Goal: Task Accomplishment & Management: Use online tool/utility

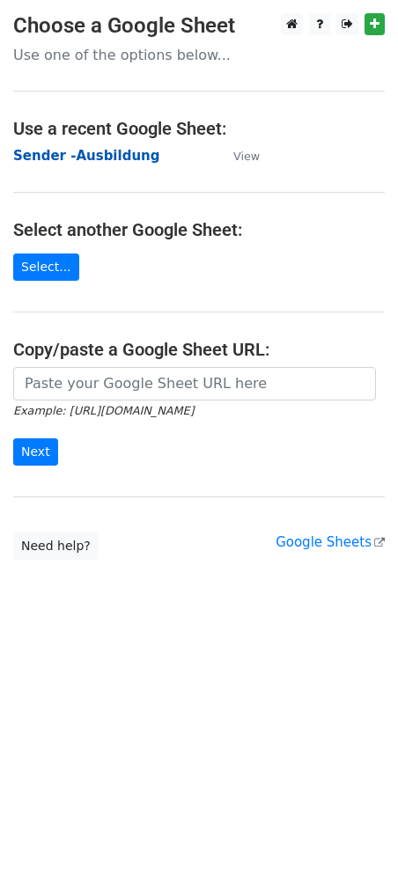
click at [55, 156] on strong "Sender -Ausbildung" at bounding box center [86, 156] width 146 height 16
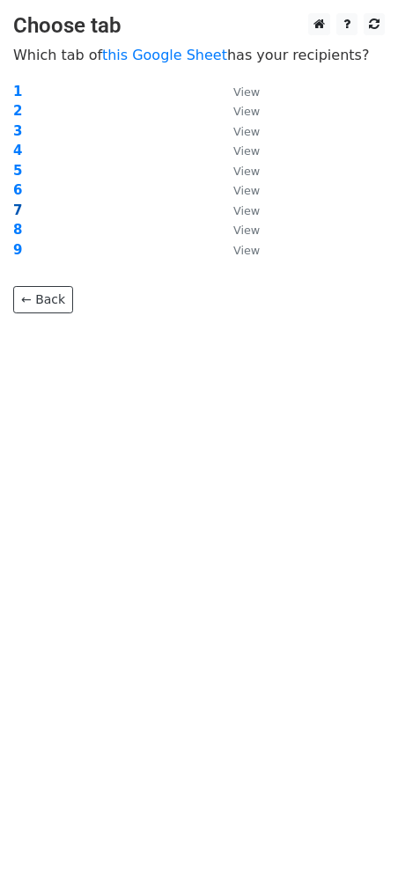
click at [18, 210] on strong "7" at bounding box center [17, 211] width 9 height 16
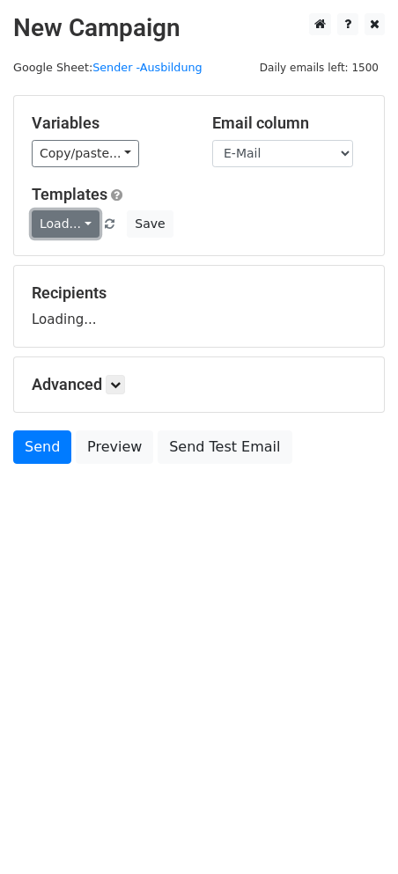
click at [70, 225] on link "Load..." at bounding box center [66, 223] width 68 height 27
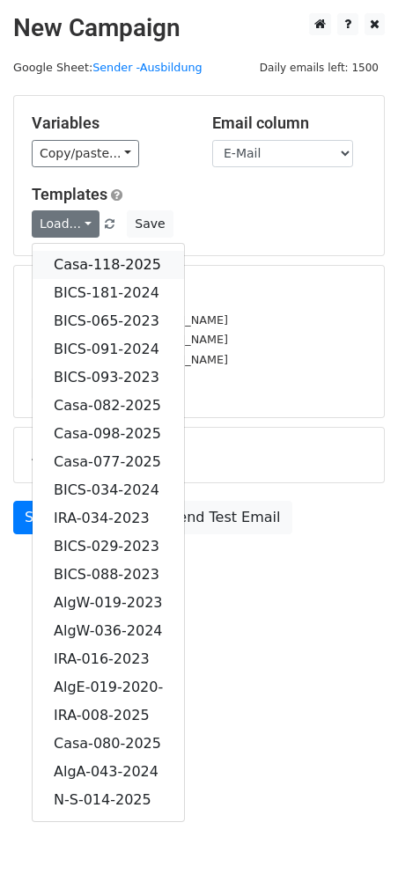
click at [130, 261] on link "Casa-118-2025" at bounding box center [108, 265] width 151 height 28
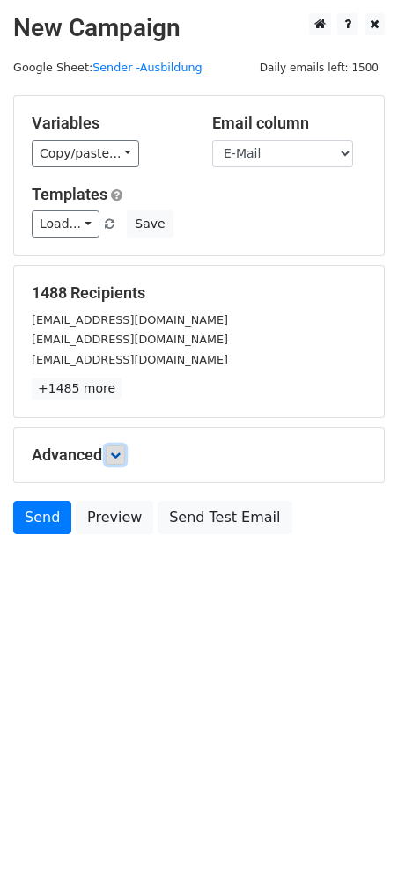
click at [119, 453] on icon at bounding box center [115, 455] width 11 height 11
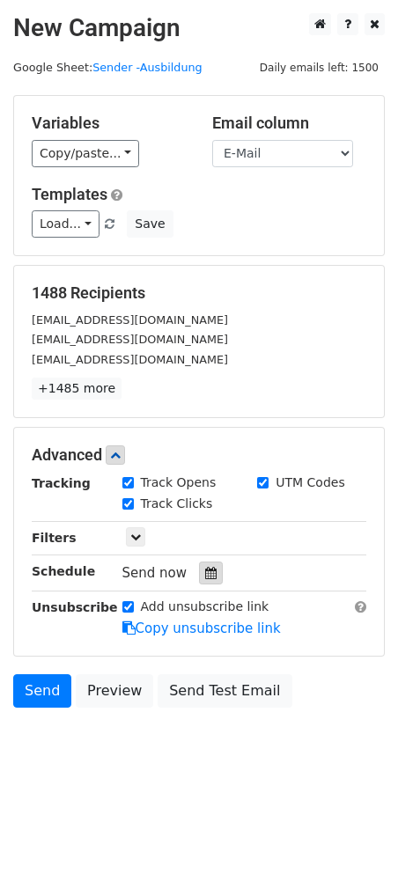
click at [210, 574] on div at bounding box center [211, 573] width 24 height 23
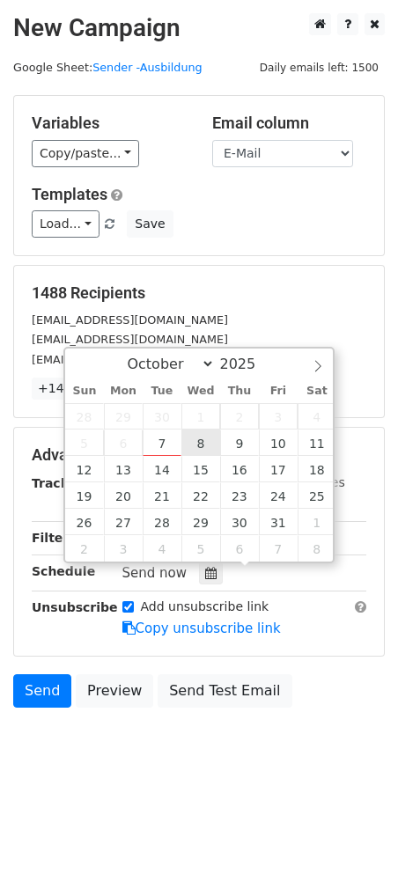
type input "2025-10-08 12:00"
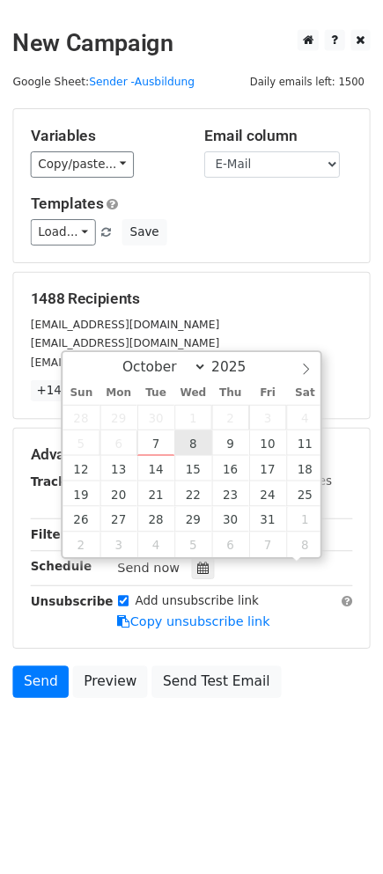
scroll to position [1, 0]
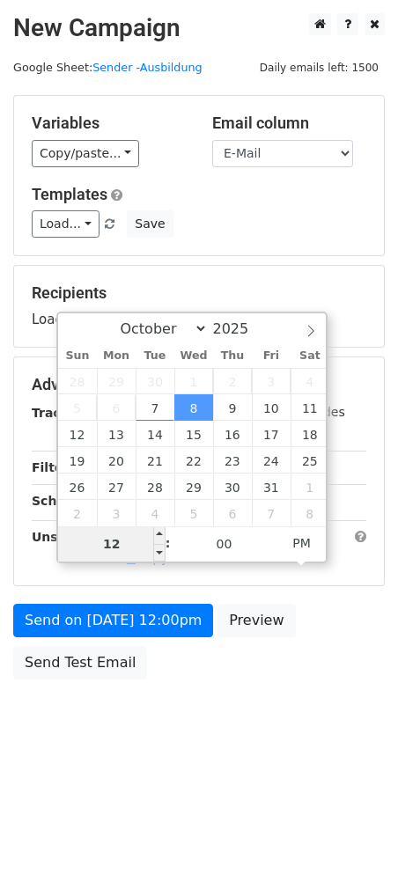
click at [132, 549] on input "12" at bounding box center [111, 544] width 107 height 35
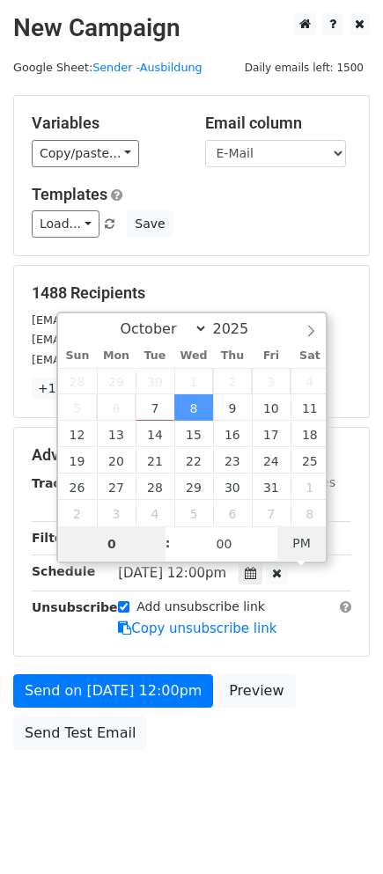
type input "08"
type input "2025-10-08 08:00"
click at [308, 540] on span "AM" at bounding box center [301, 543] width 48 height 35
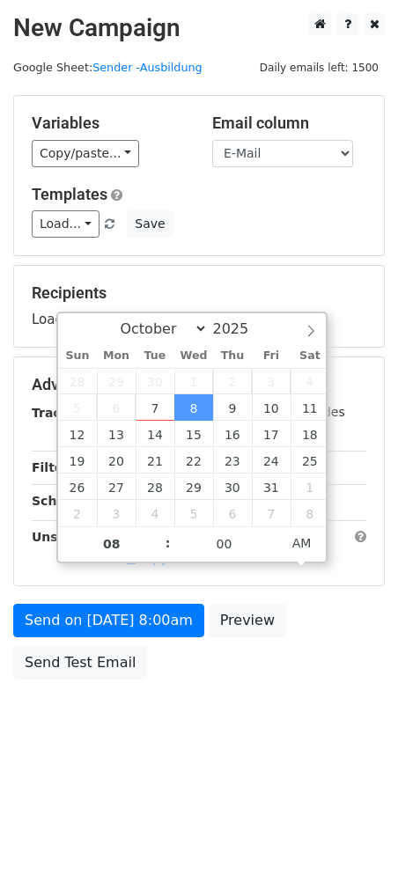
click at [207, 775] on html "New Campaign Daily emails left: 1500 Google Sheet: Sender -Ausbildung Variables…" at bounding box center [199, 437] width 398 height 874
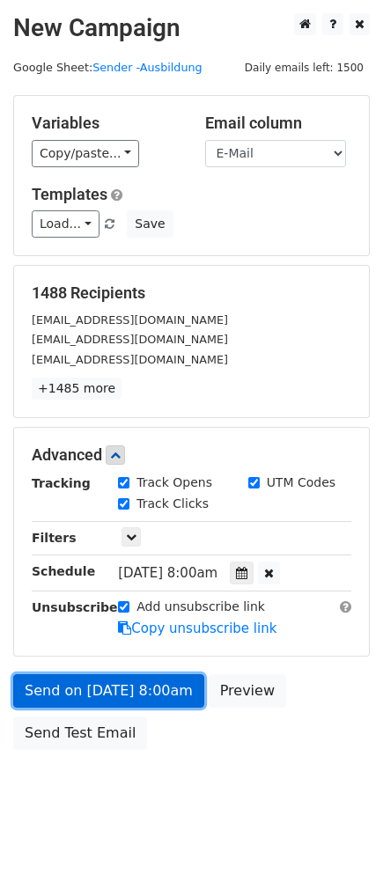
click at [92, 696] on link "Send on Oct 8 at 8:00am" at bounding box center [108, 690] width 191 height 33
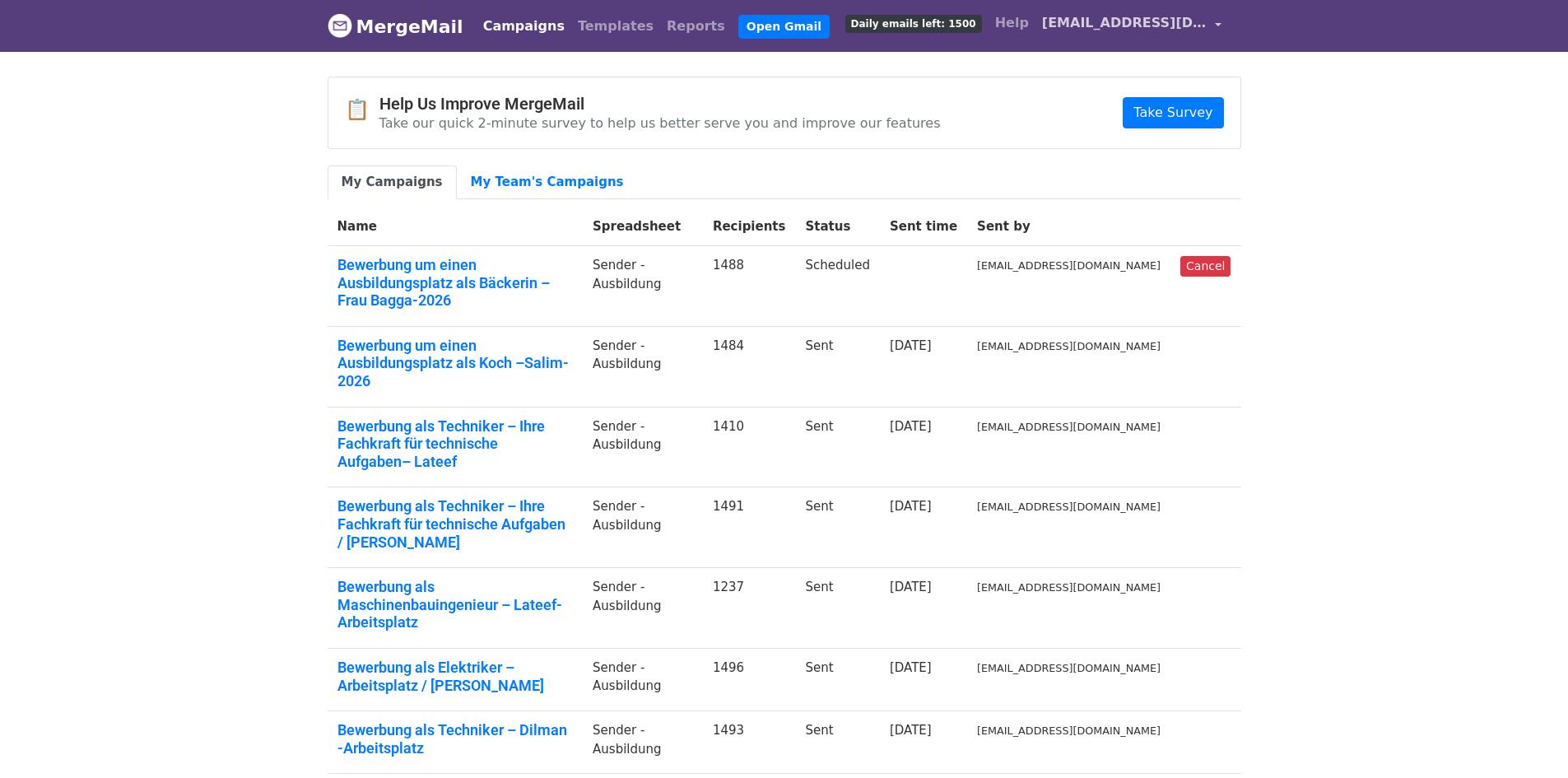
click at [1213, 31] on link "[EMAIL_ADDRESS][DOMAIN_NAME]" at bounding box center [1132, 25] width 193 height 38
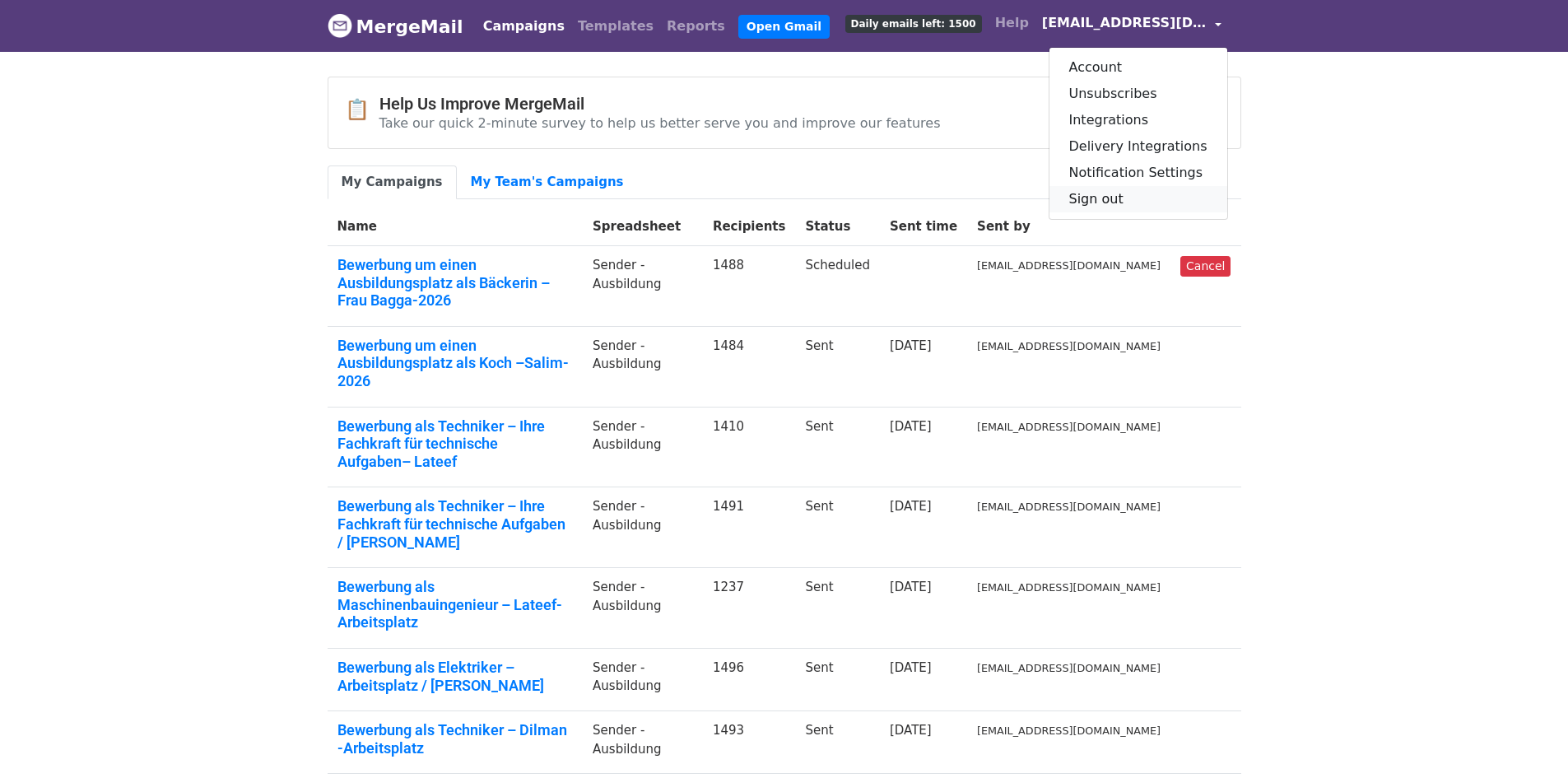
click at [1099, 202] on link "Sign out" at bounding box center [1139, 199] width 178 height 26
